Goal: Transaction & Acquisition: Purchase product/service

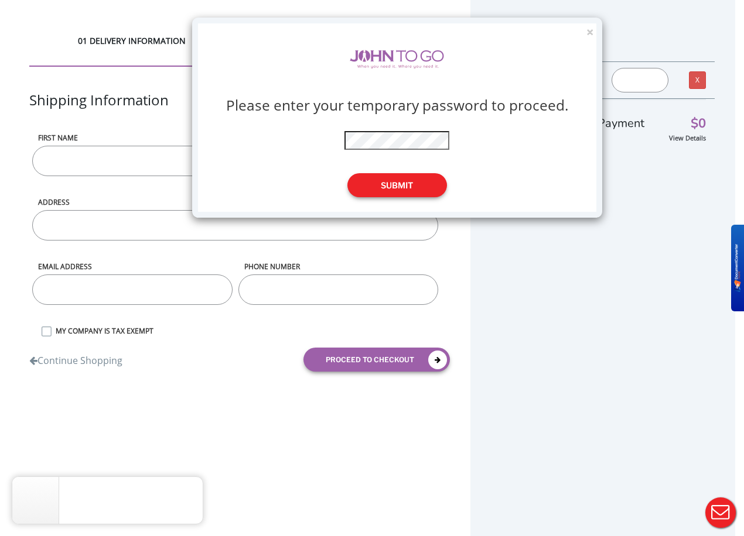
click at [441, 190] on button "Submit" at bounding box center [397, 185] width 100 height 24
click at [399, 184] on button "Submit" at bounding box center [397, 185] width 100 height 24
